Goal: Task Accomplishment & Management: Manage account settings

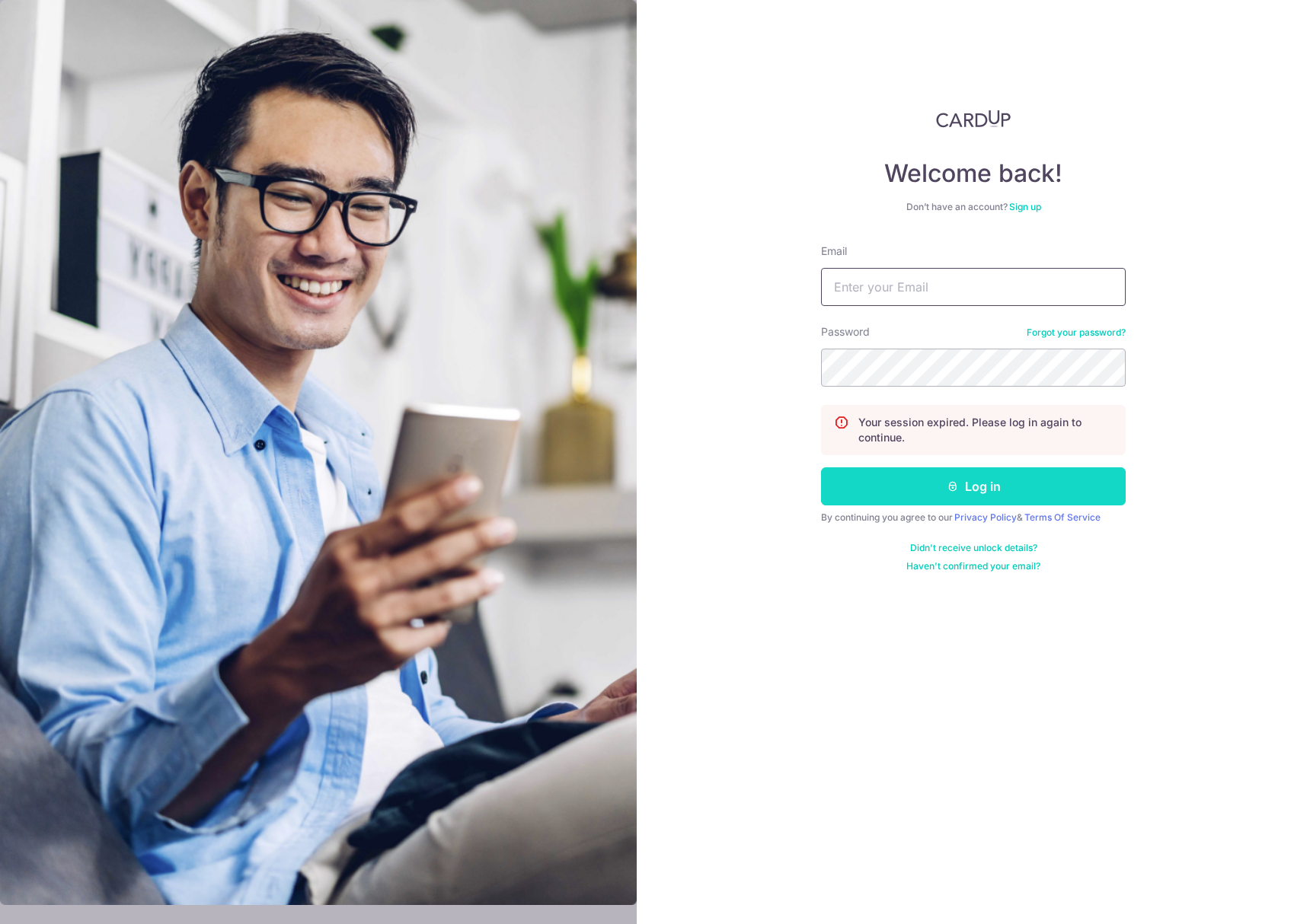
type input "[DOMAIN_NAME][EMAIL_ADDRESS][DOMAIN_NAME]"
click at [970, 483] on button "Log in" at bounding box center [973, 486] width 305 height 38
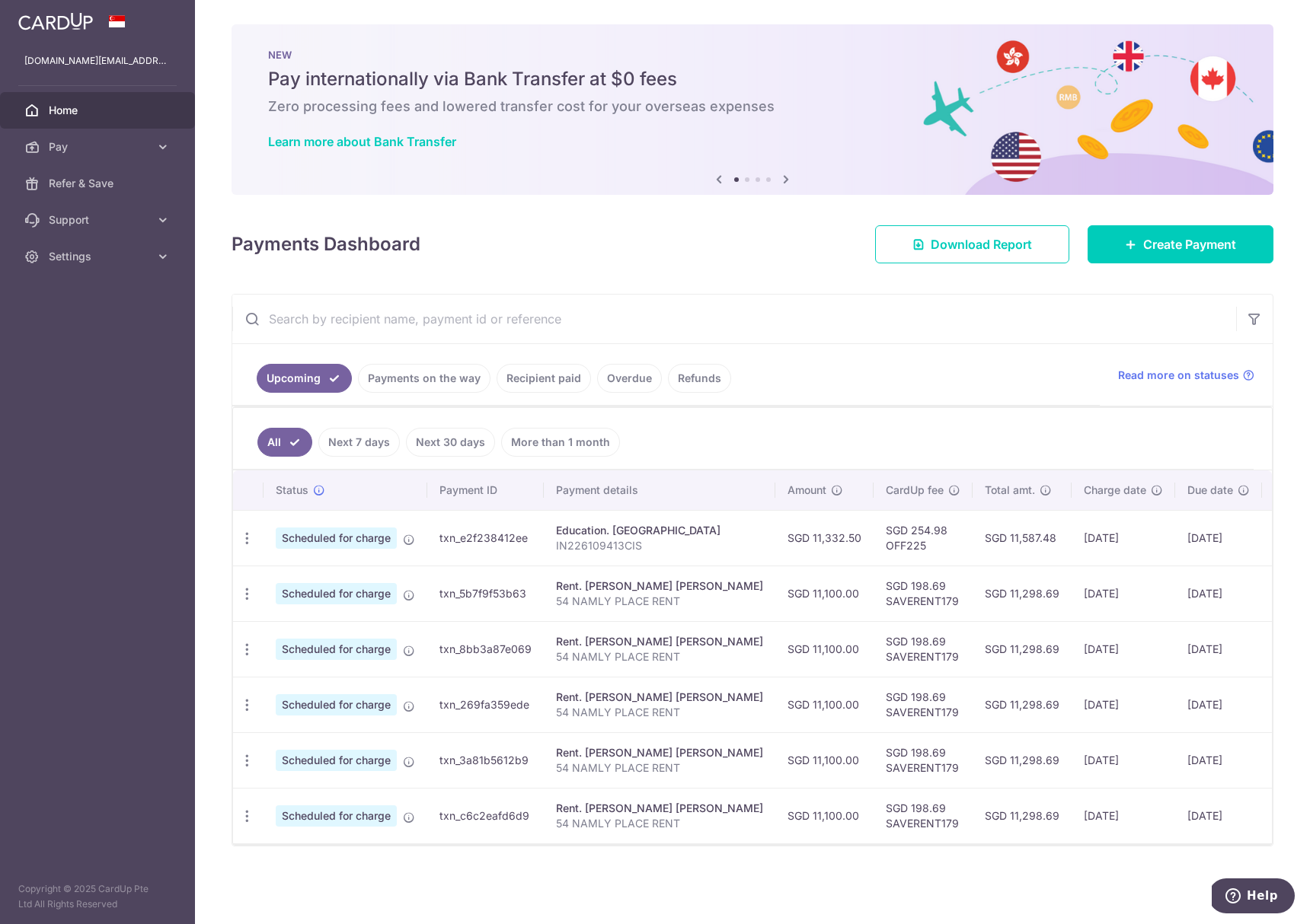
click at [738, 530] on div "Education. [GEOGRAPHIC_DATA]" at bounding box center [659, 531] width 207 height 16
click at [245, 547] on div "Update payment Cancel payment" at bounding box center [246, 538] width 28 height 28
click at [246, 542] on icon "button" at bounding box center [246, 538] width 16 height 16
click at [295, 584] on span "Update payment" at bounding box center [328, 579] width 103 height 18
radio input "true"
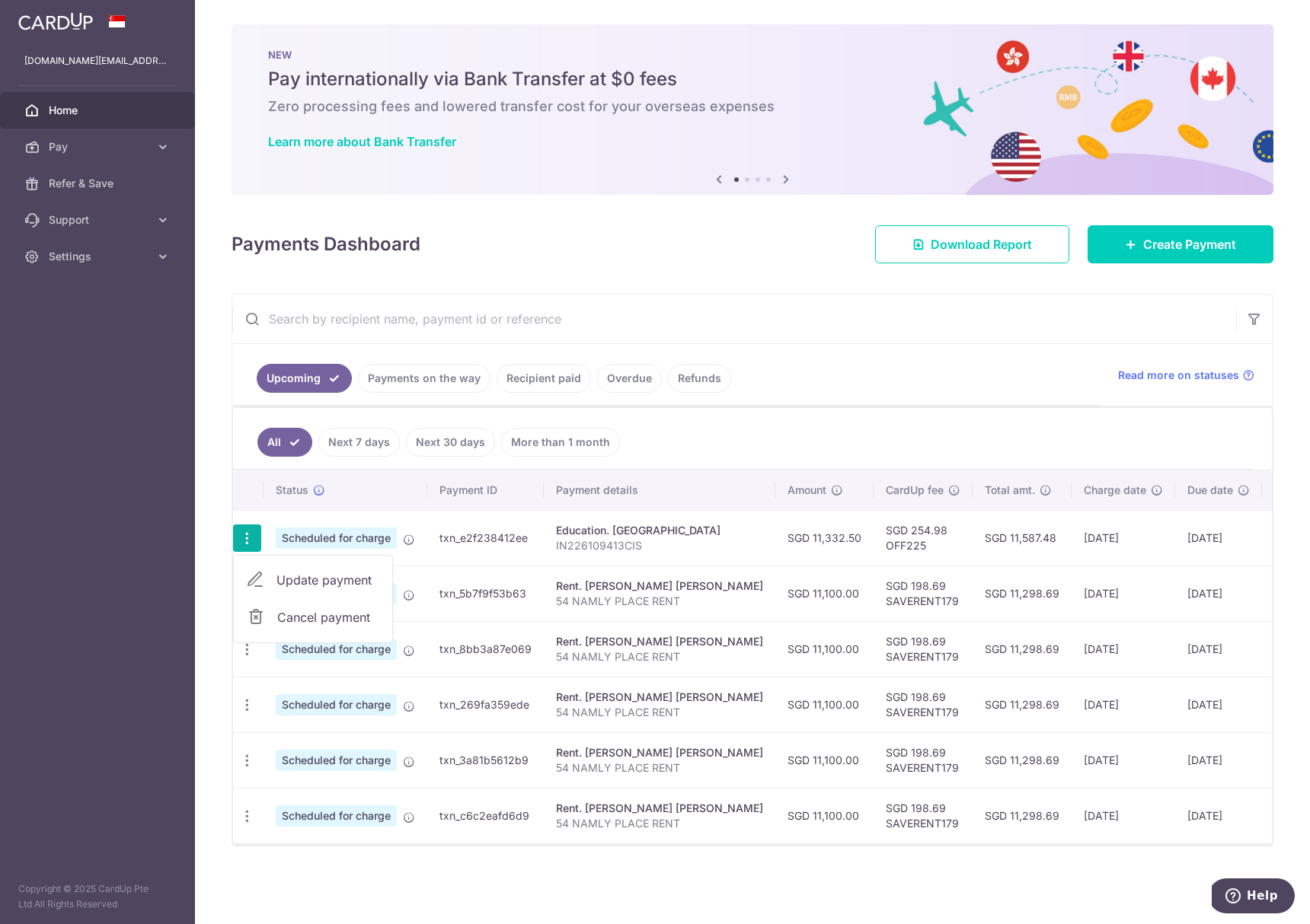
type input "11,332.50"
type input "[DATE]"
type input "IN226109413CIS"
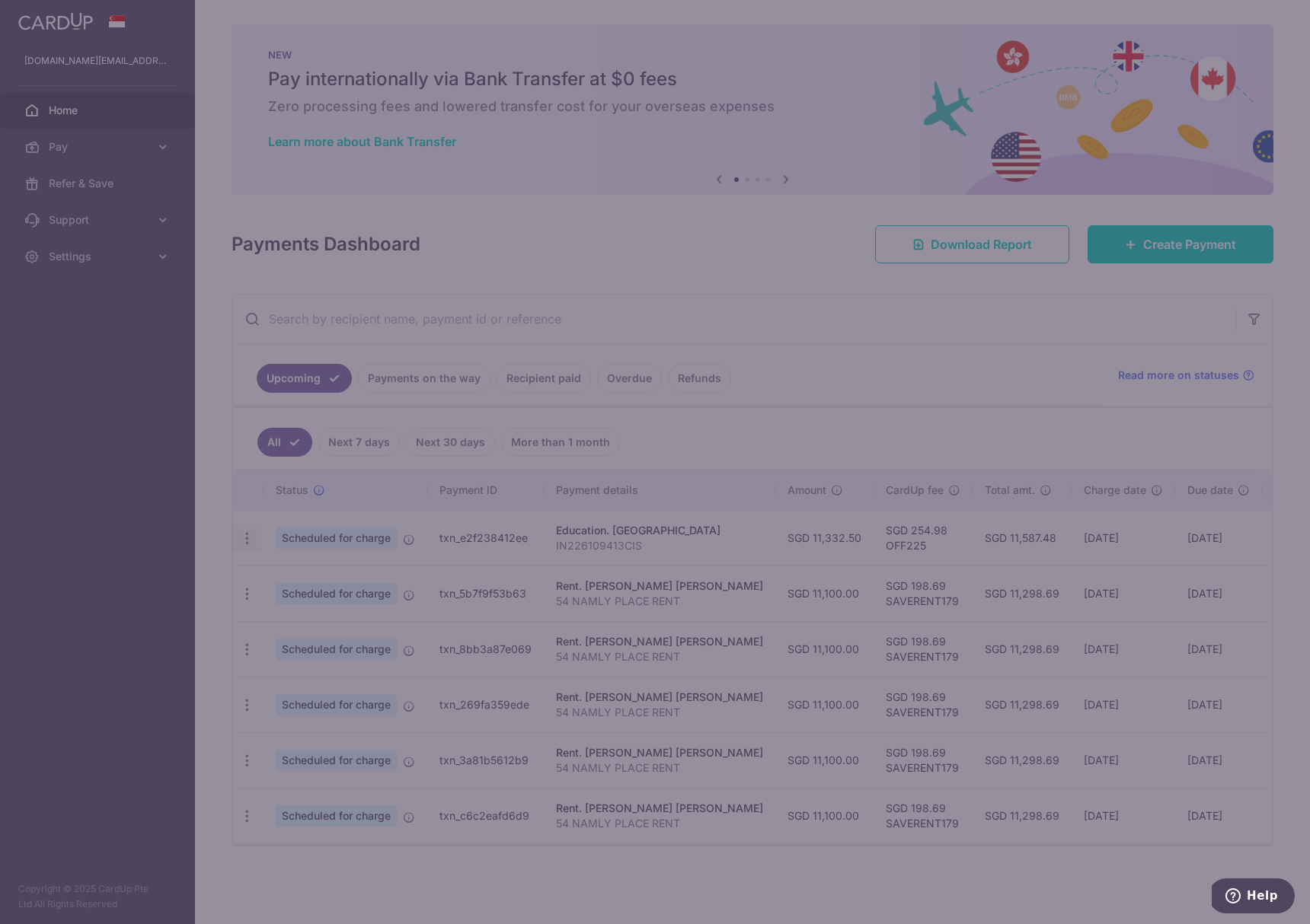
type input "OFF225"
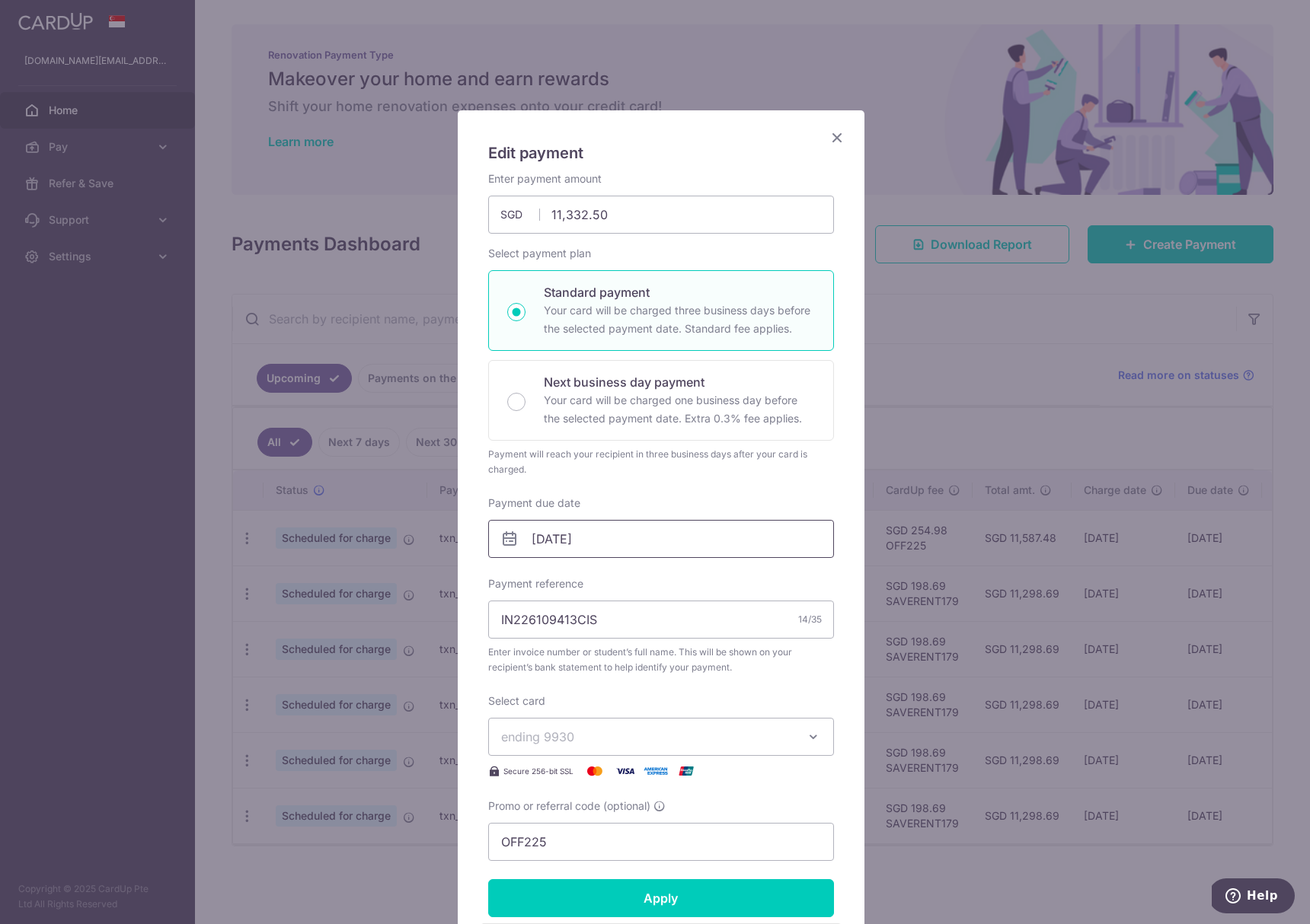
click at [634, 549] on input "[DATE]" at bounding box center [660, 538] width 346 height 38
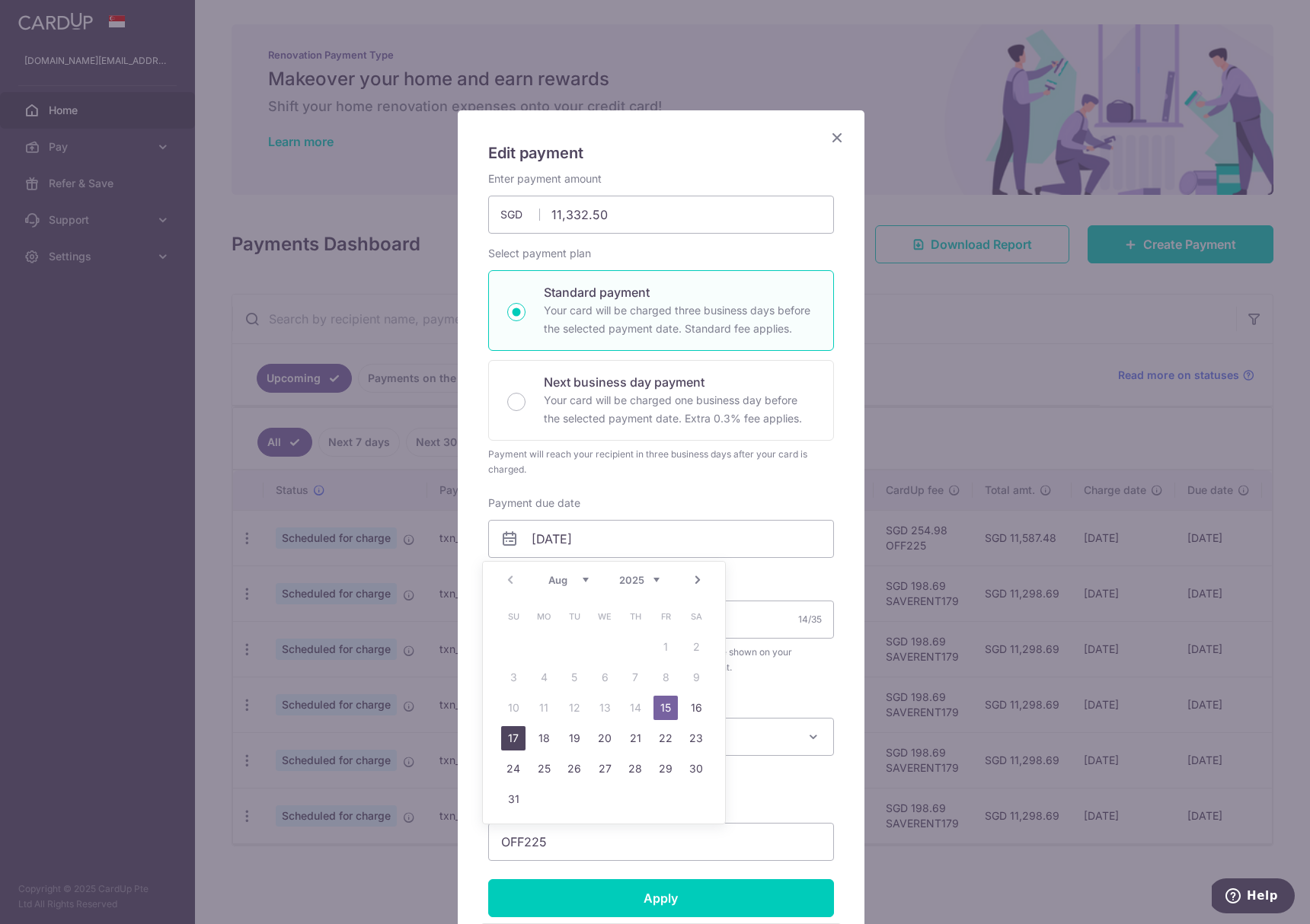
click at [504, 742] on link "17" at bounding box center [512, 738] width 24 height 24
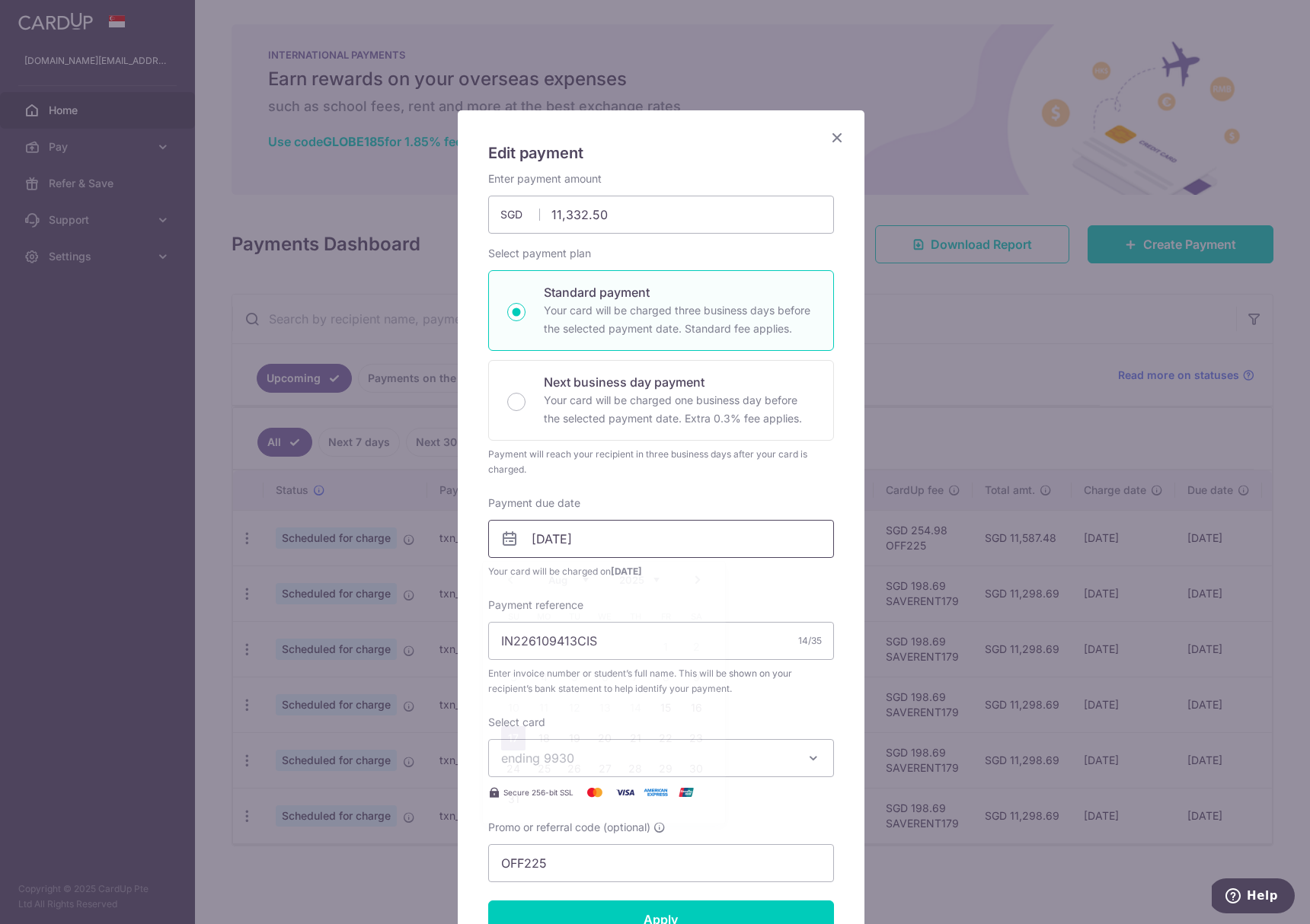
click at [643, 557] on input "[DATE]" at bounding box center [660, 538] width 346 height 38
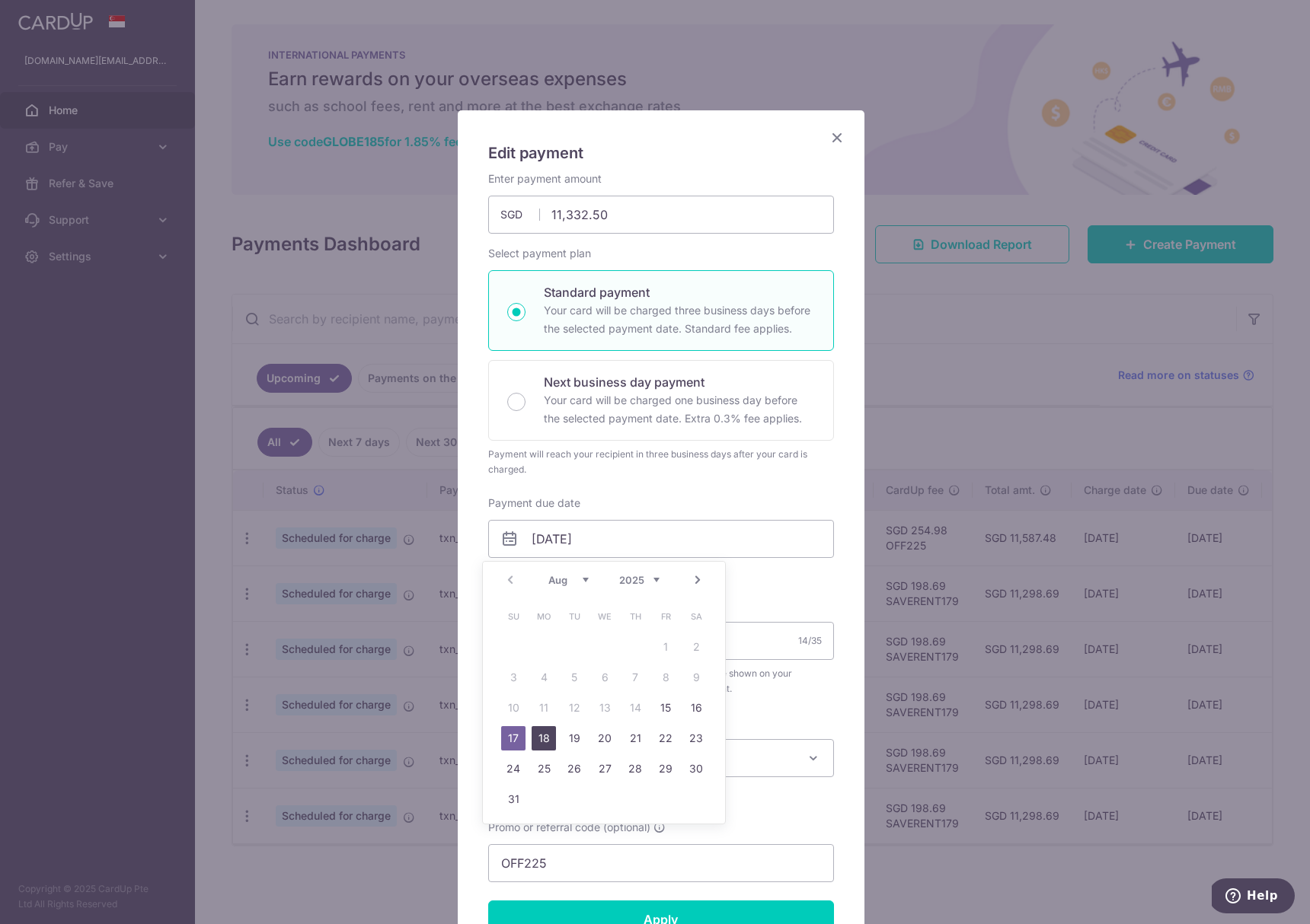
click at [534, 739] on link "18" at bounding box center [543, 738] width 24 height 24
type input "[DATE]"
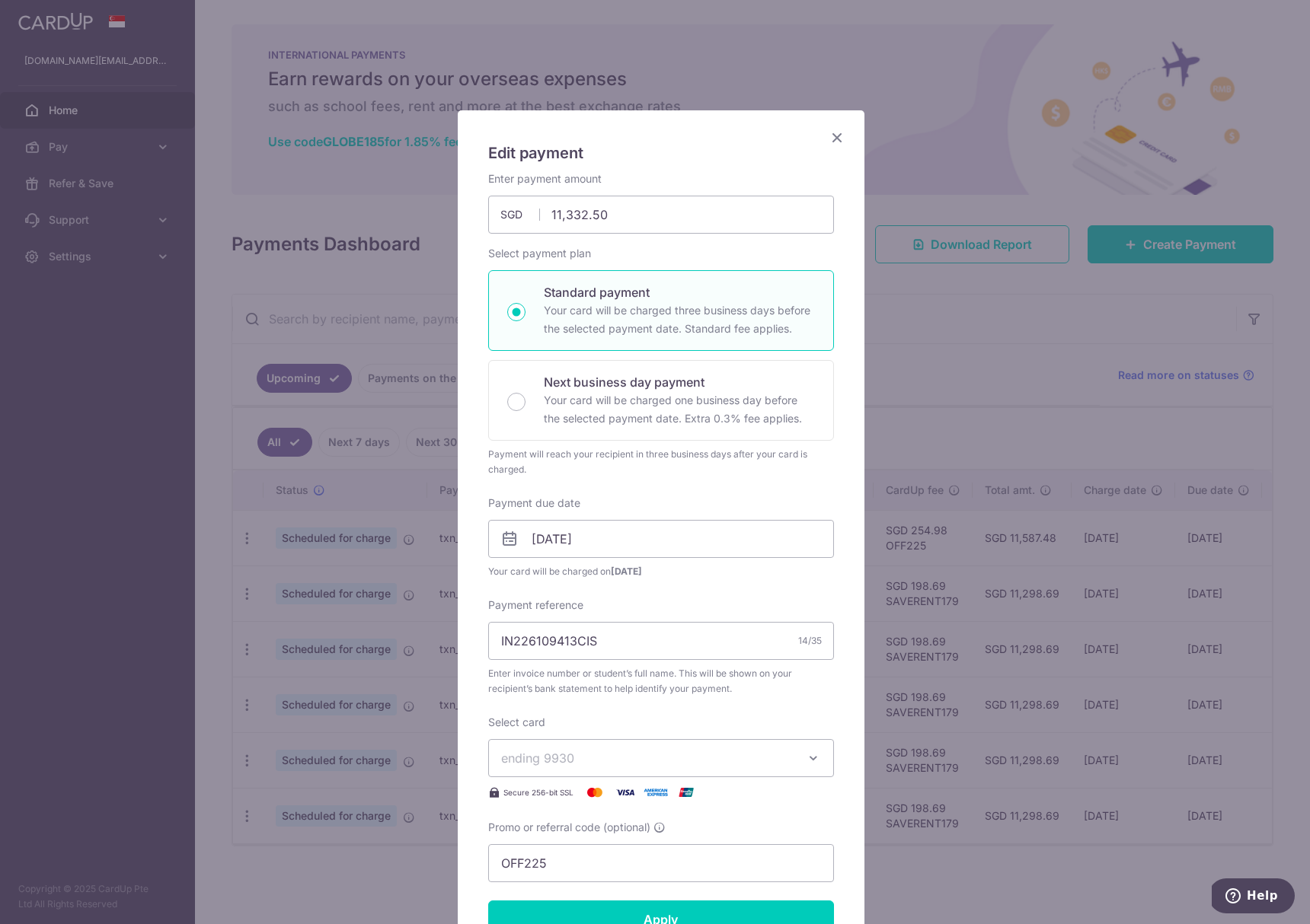
scroll to position [166, 0]
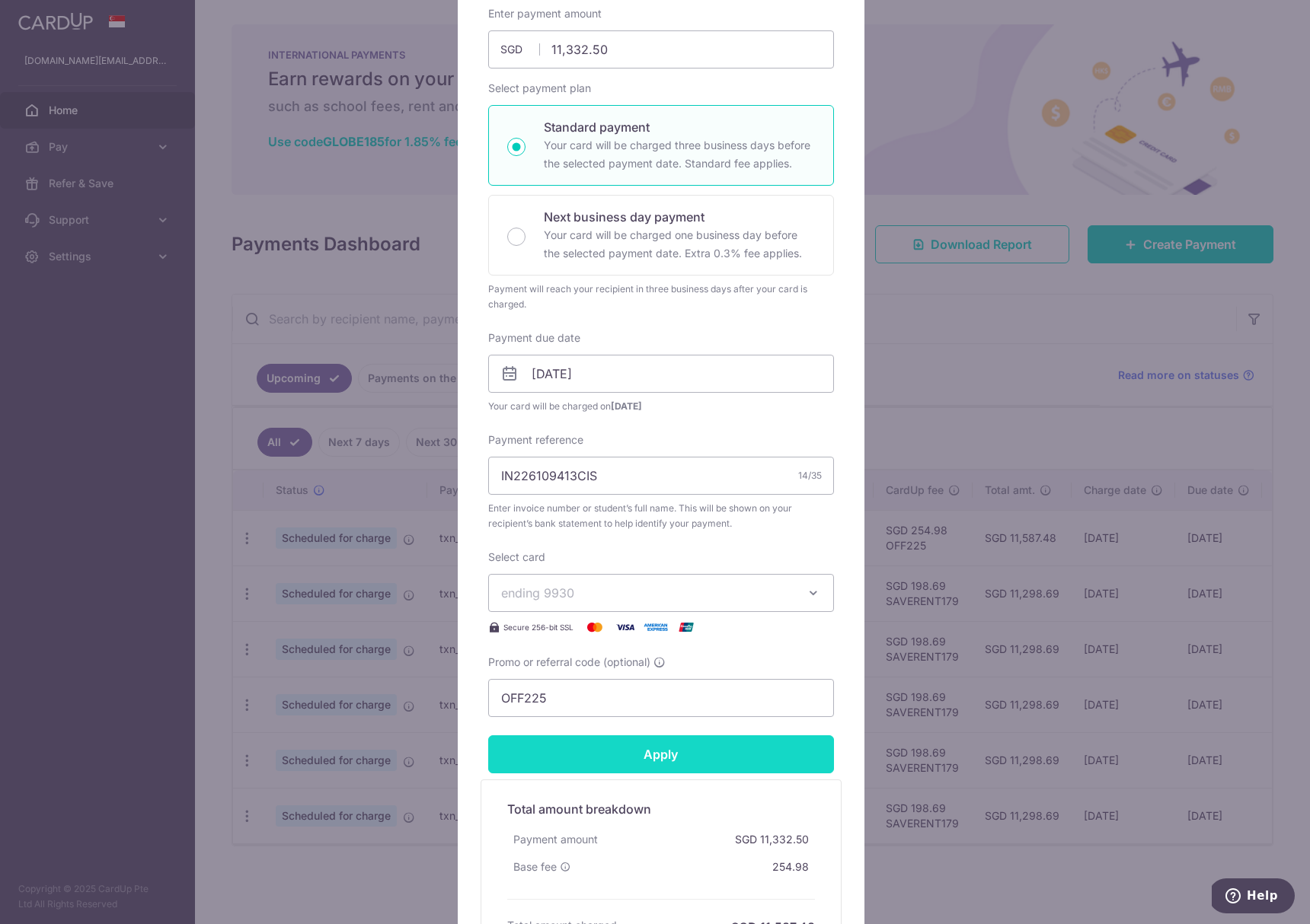
click at [665, 761] on input "Apply" at bounding box center [660, 754] width 346 height 38
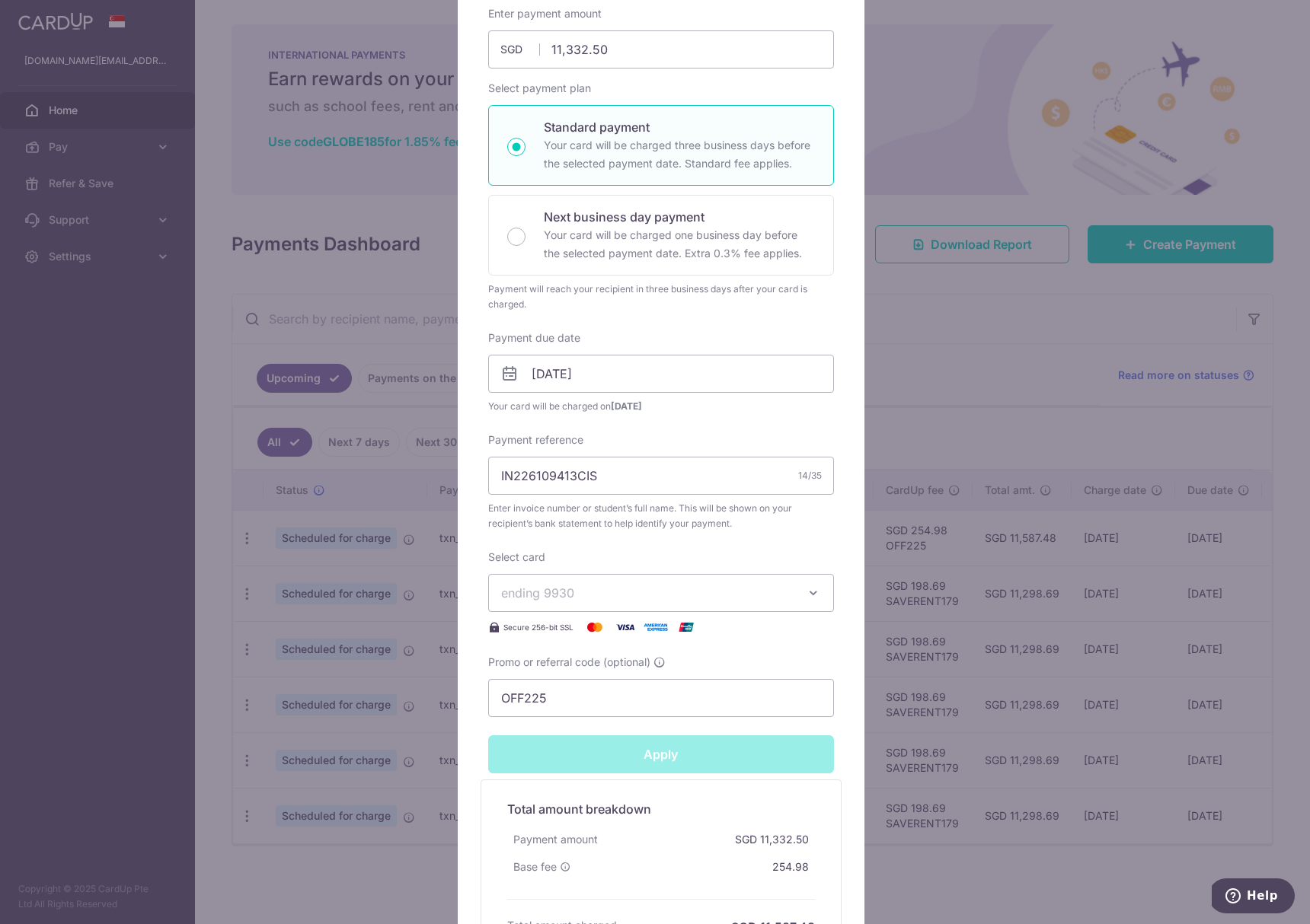
type input "Successfully Applied"
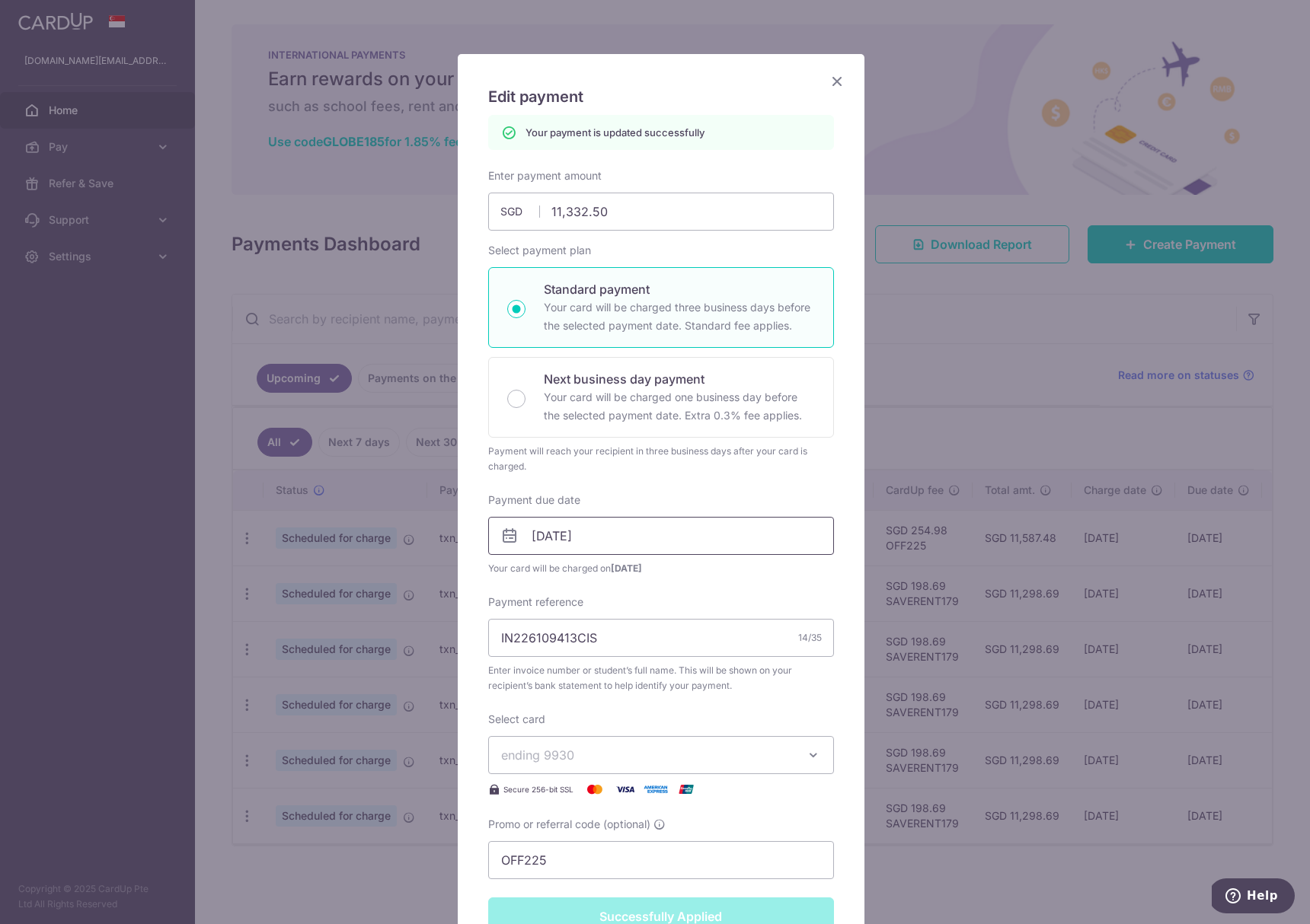
scroll to position [30, 0]
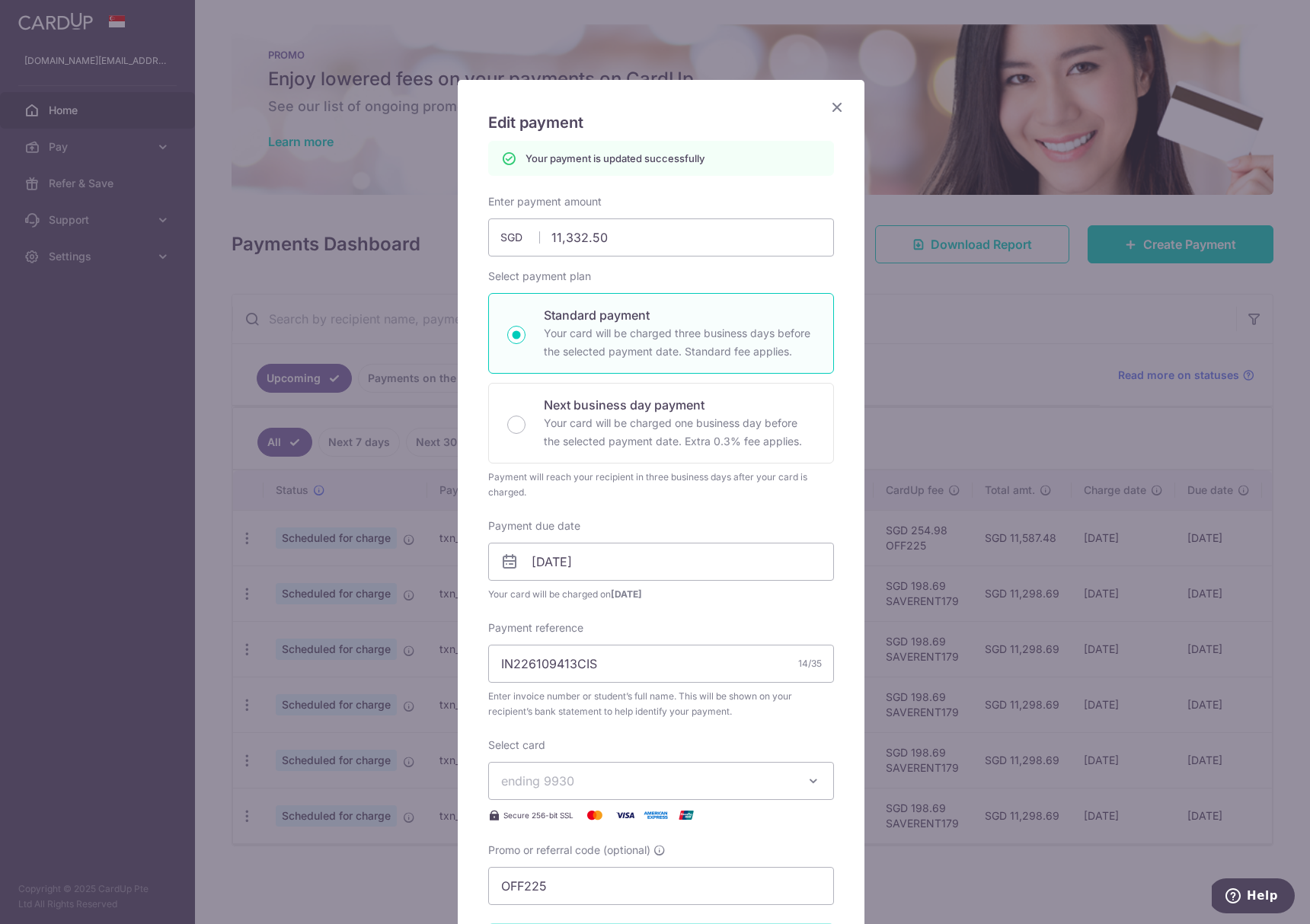
click at [836, 105] on icon "Close" at bounding box center [837, 107] width 19 height 19
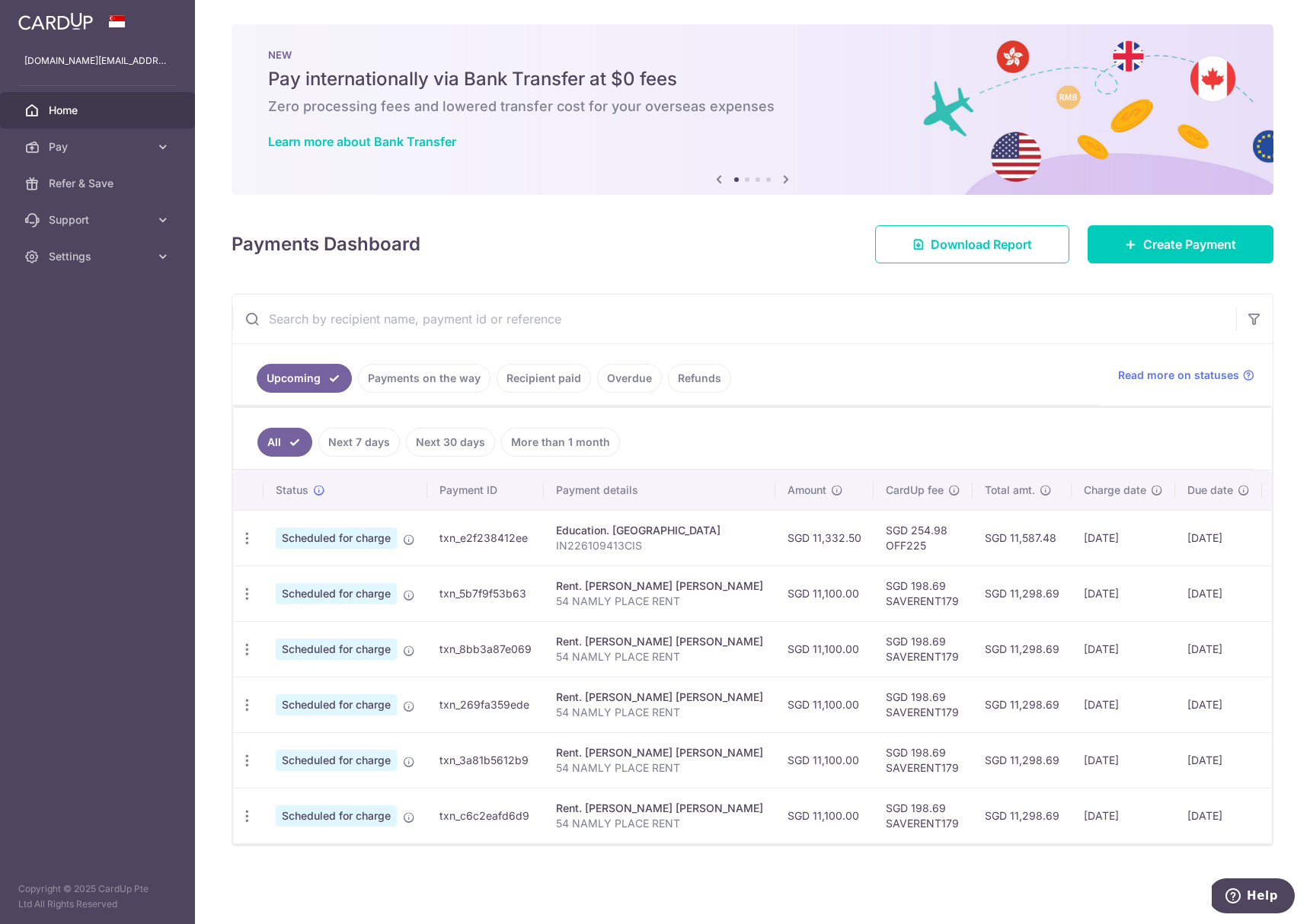
click at [1016, 537] on td "SGD 11,587.48" at bounding box center [1022, 537] width 99 height 55
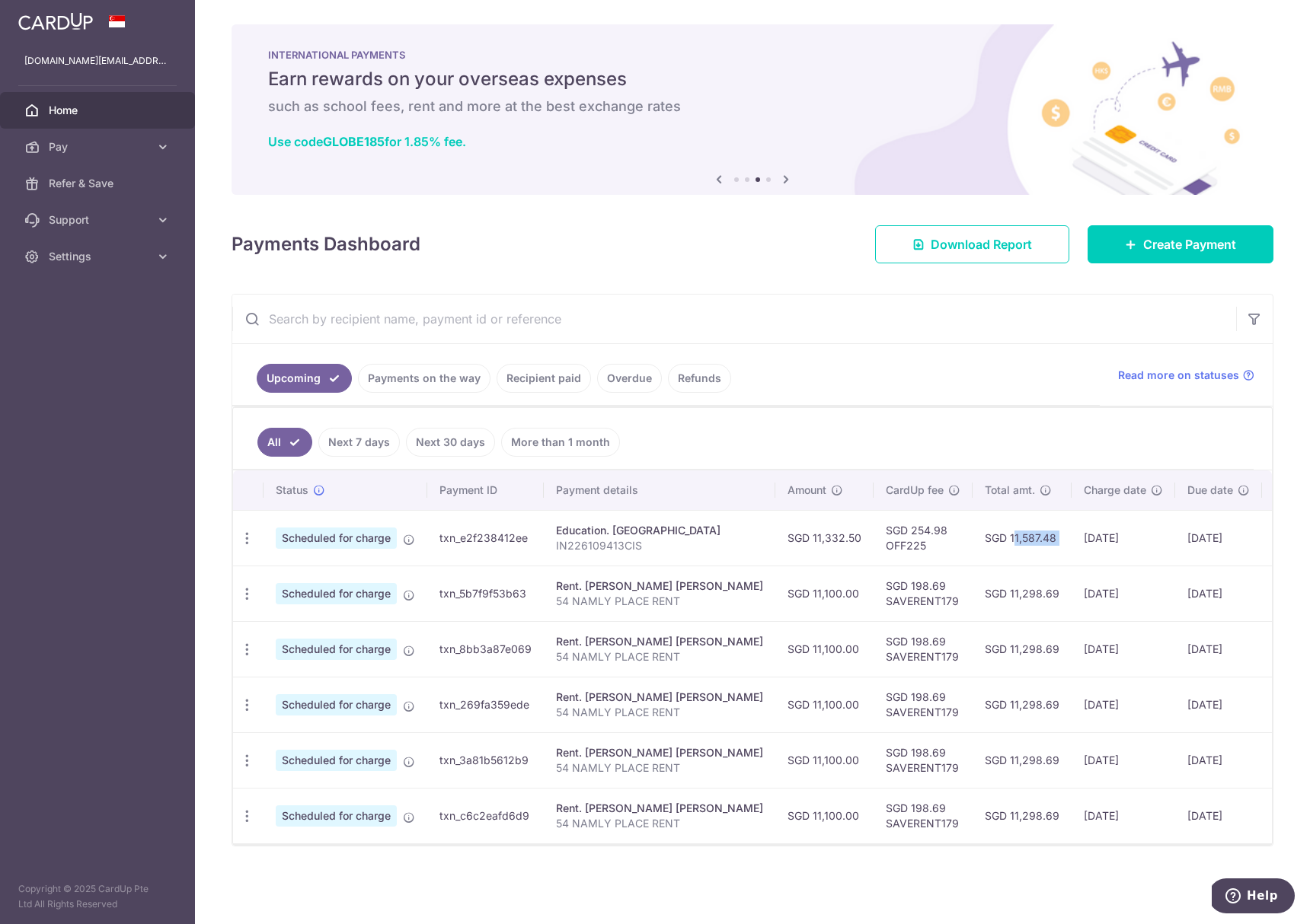
scroll to position [2, 0]
click at [525, 369] on link "Recipient paid" at bounding box center [543, 379] width 94 height 29
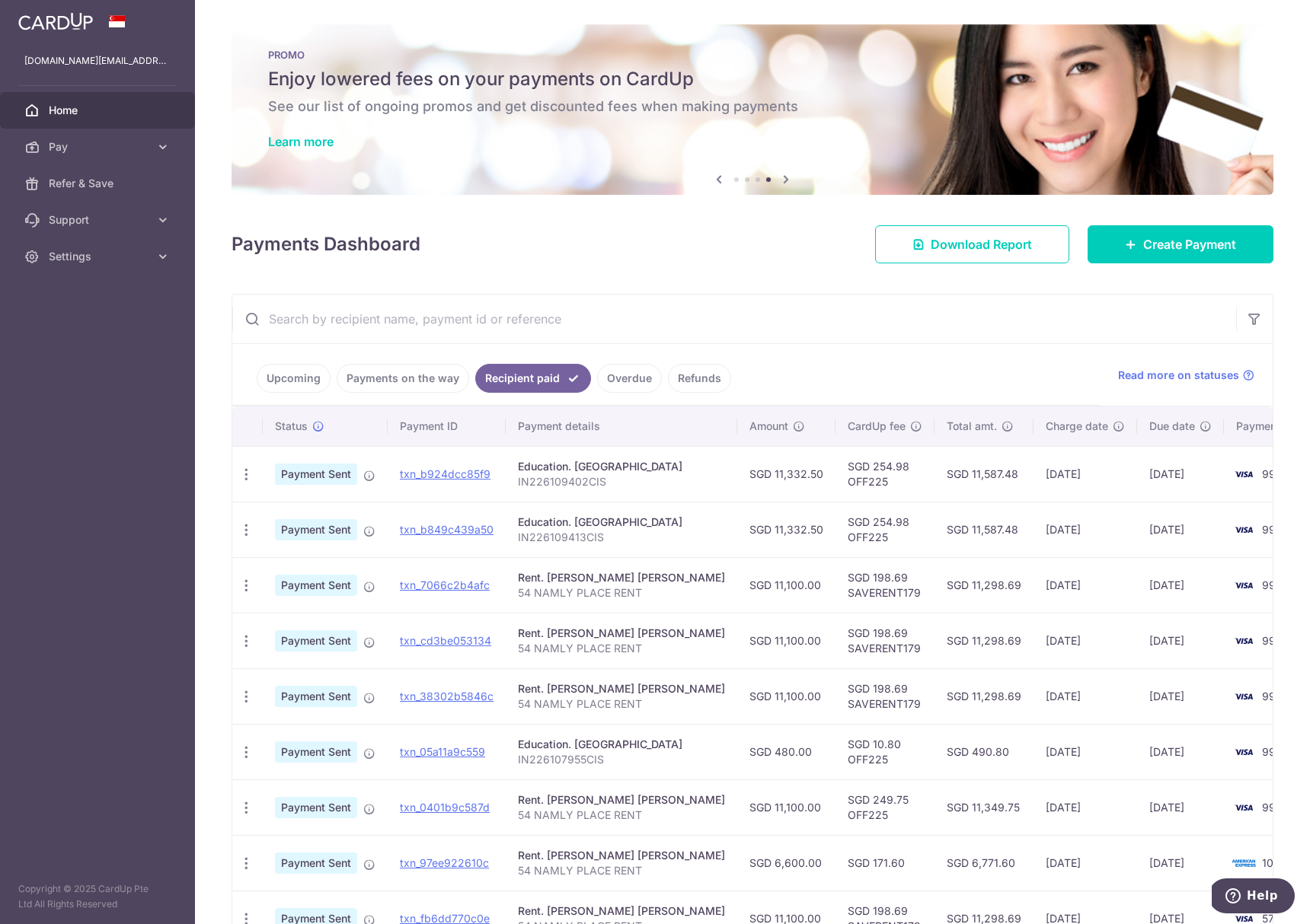
click at [284, 387] on link "Upcoming" at bounding box center [293, 379] width 74 height 29
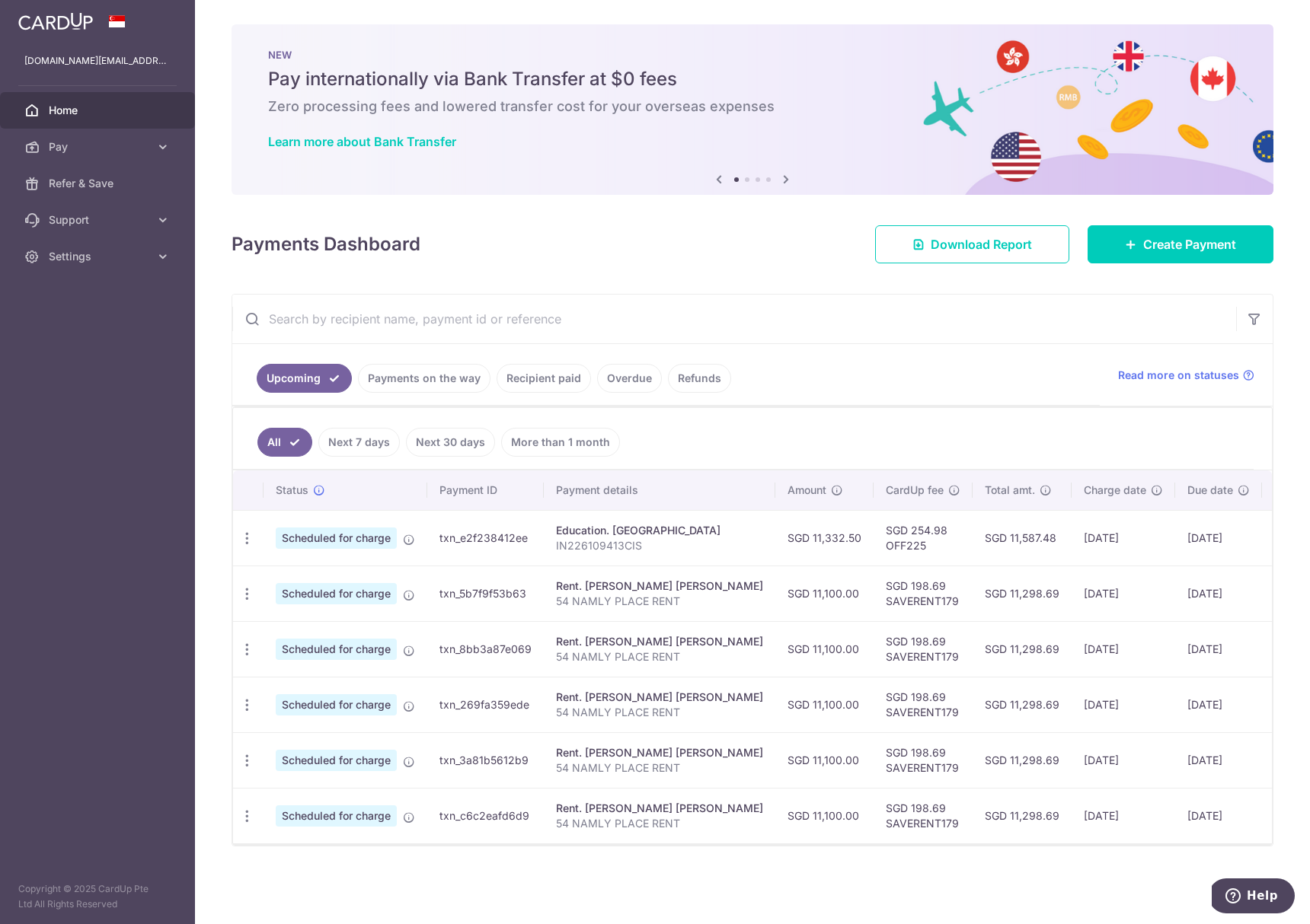
click at [941, 409] on ul "All Next 7 days Next 30 days More than 1 month" at bounding box center [743, 438] width 1021 height 61
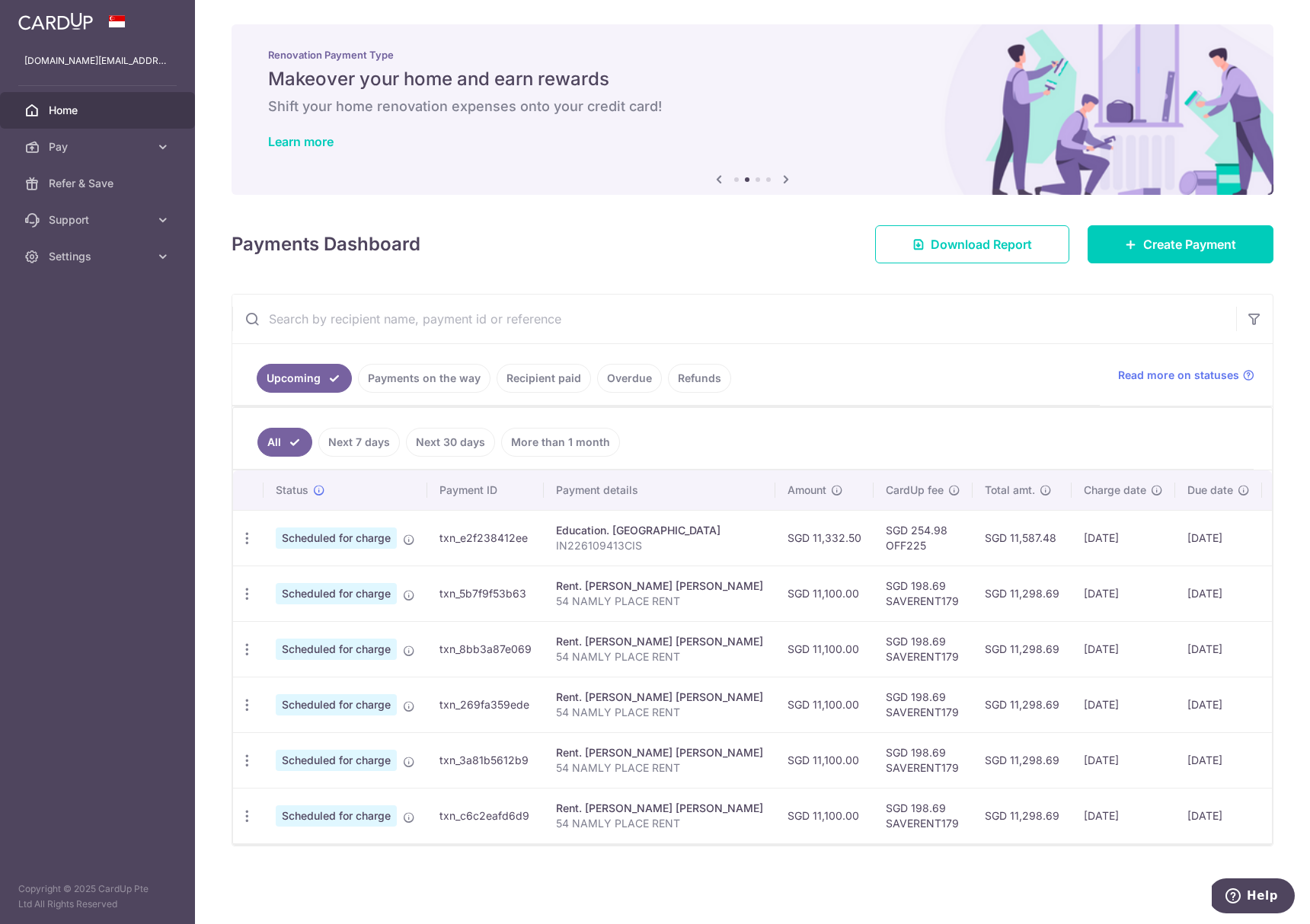
click at [1021, 538] on td "SGD 11,587.48" at bounding box center [1022, 537] width 99 height 55
drag, startPoint x: 805, startPoint y: 532, endPoint x: 1059, endPoint y: 718, distance: 314.8
click at [1059, 718] on tbody "Update payment Cancel payment Scheduled for charge txn_e2f238412ee Education. C…" at bounding box center [805, 677] width 1144 height 333
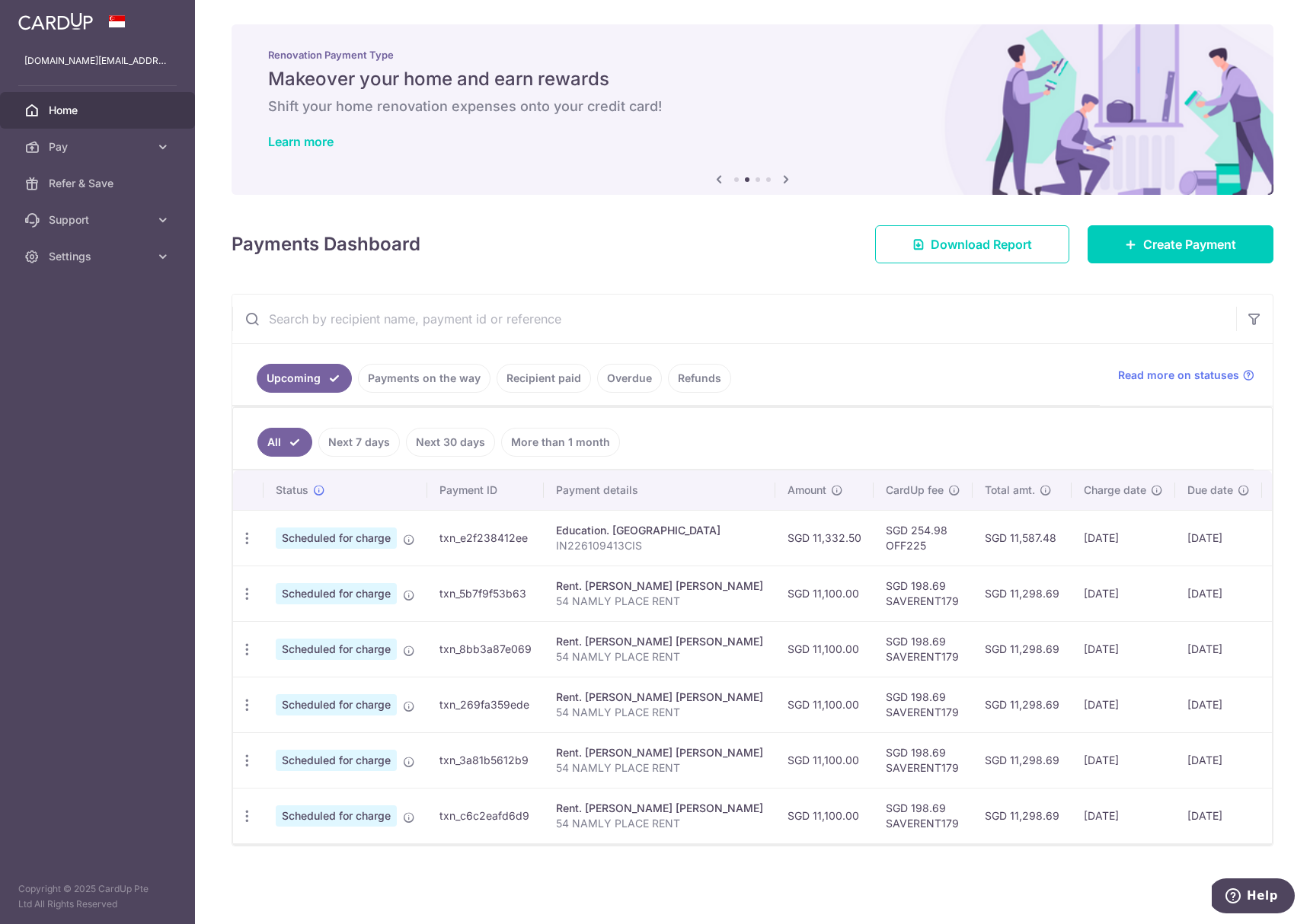
click at [965, 724] on td "SGD 198.69 SAVERENT179" at bounding box center [923, 704] width 99 height 55
drag, startPoint x: 1237, startPoint y: 717, endPoint x: 380, endPoint y: 462, distance: 894.1
click at [380, 462] on div "All Next 7 days Next 30 days More than 1 month Status Payment ID Payment detail…" at bounding box center [752, 625] width 1040 height 439
click at [801, 438] on ul "All Next 7 days Next 30 days More than 1 month" at bounding box center [743, 438] width 1021 height 61
drag, startPoint x: 776, startPoint y: 427, endPoint x: 1236, endPoint y: 829, distance: 610.9
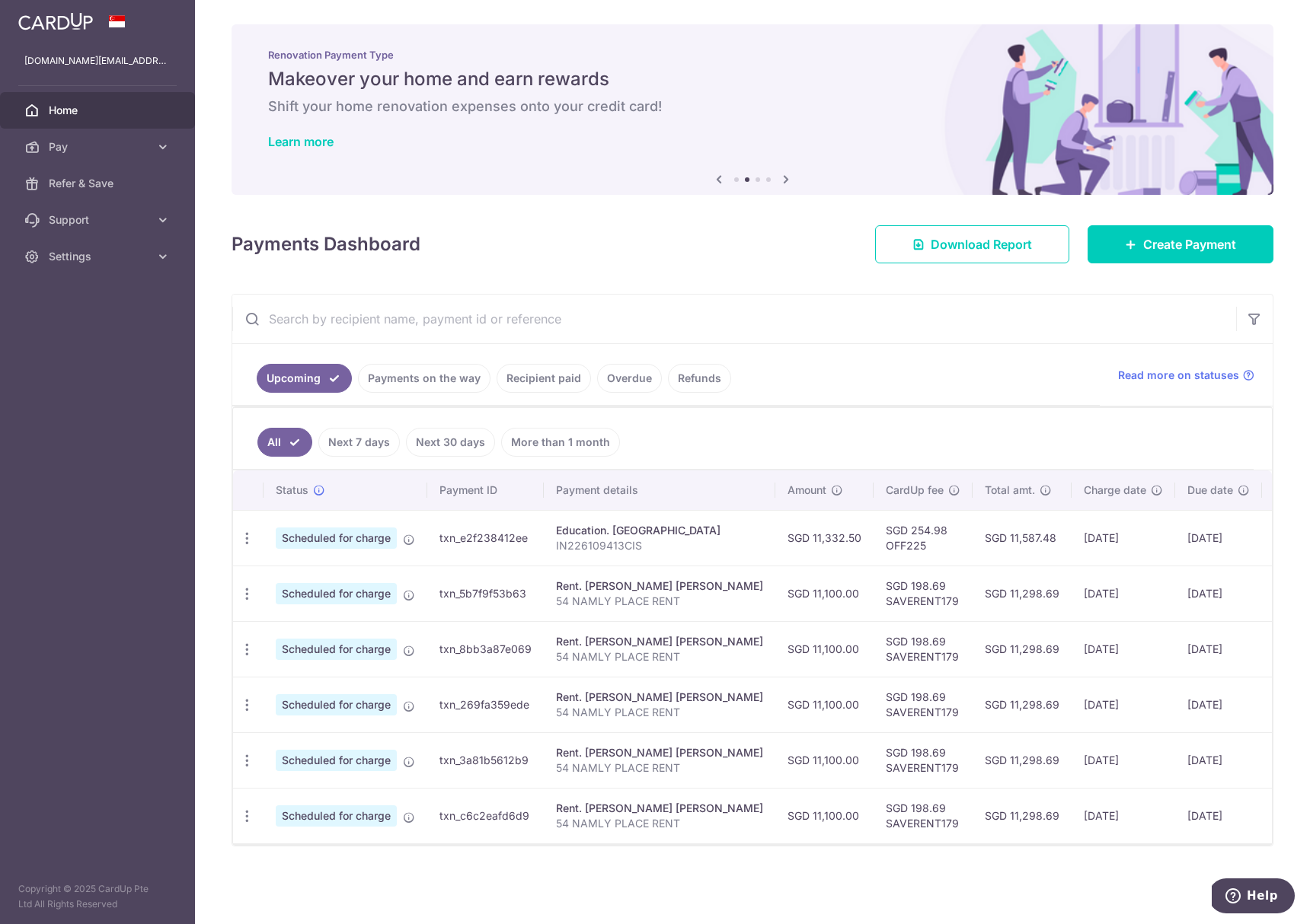
click at [1236, 829] on div "All Next 7 days Next 30 days More than 1 month Status Payment ID Payment detail…" at bounding box center [752, 625] width 1040 height 439
click at [1236, 829] on td "[DATE]" at bounding box center [1217, 815] width 87 height 55
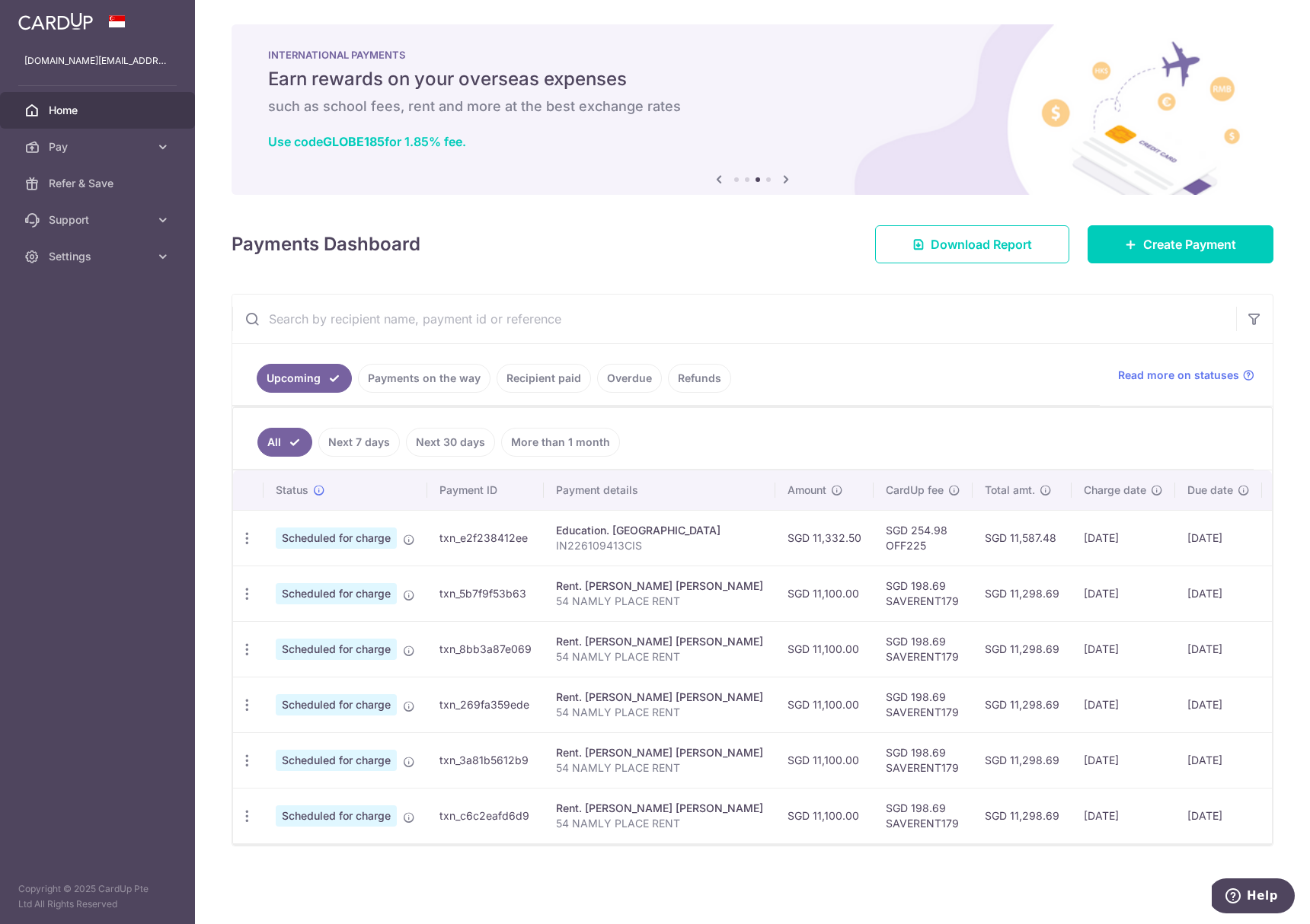
drag, startPoint x: 1234, startPoint y: 825, endPoint x: 880, endPoint y: 438, distance: 524.5
click at [880, 438] on div "All Next 7 days Next 30 days More than 1 month Status Payment ID Payment detail…" at bounding box center [752, 625] width 1040 height 439
click at [795, 393] on ul "Upcoming Payments on the way Recipient paid Overdue Refunds" at bounding box center [665, 374] width 867 height 61
drag, startPoint x: 795, startPoint y: 393, endPoint x: 1214, endPoint y: 810, distance: 591.1
click at [1214, 810] on div "Upcoming Payments on the way Recipient paid Overdue Refunds Read more on status…" at bounding box center [752, 571] width 1041 height 553
